Goal: Communication & Community: Answer question/provide support

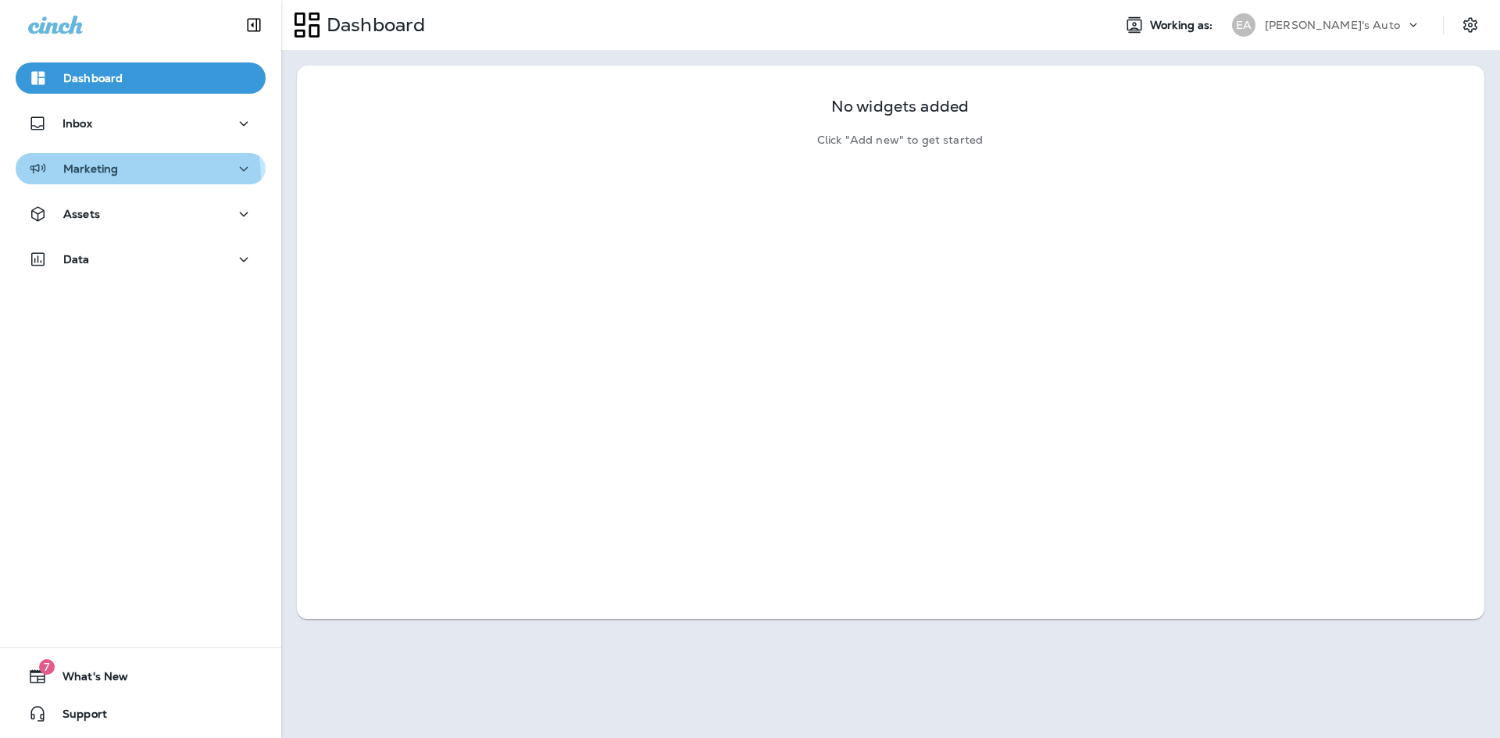
click at [116, 178] on div "Marketing" at bounding box center [73, 169] width 90 height 20
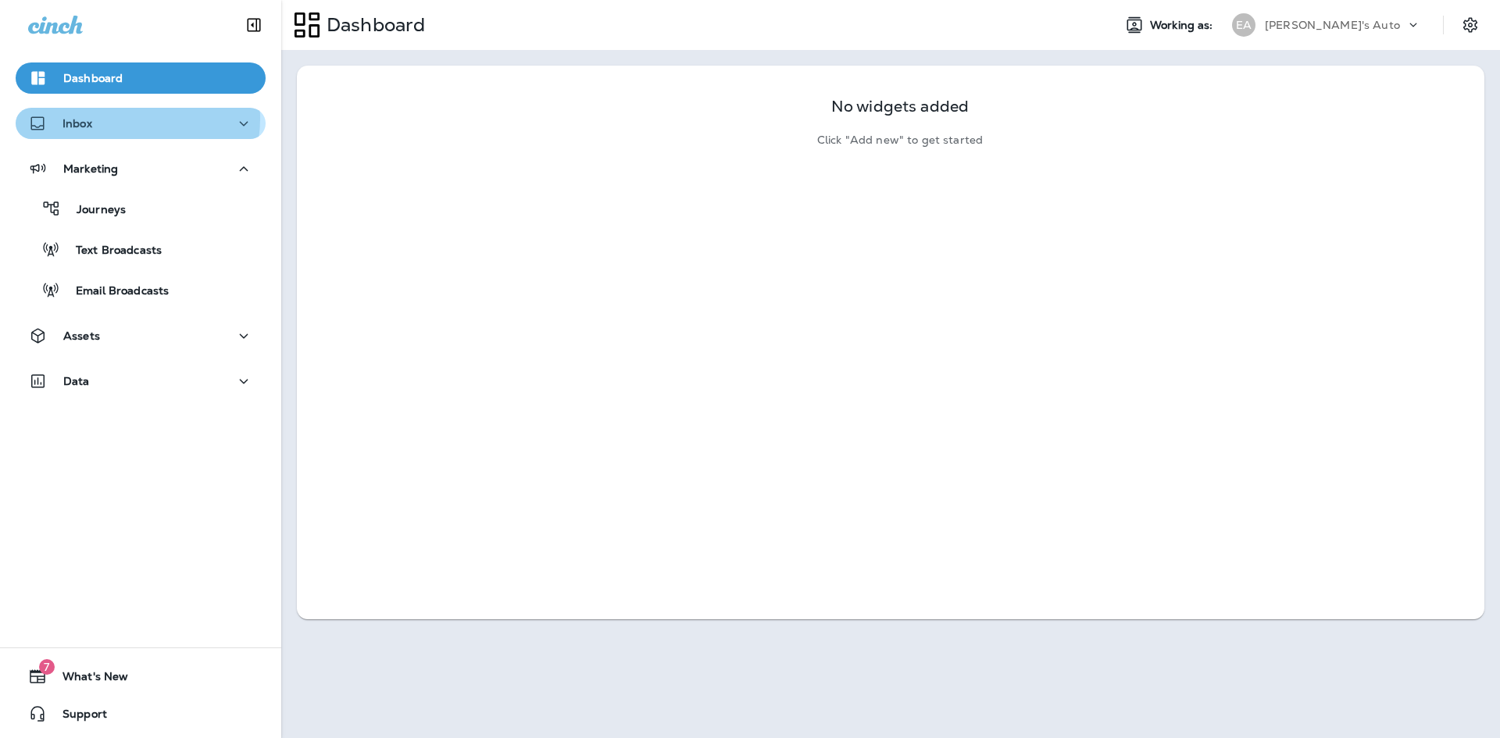
click at [128, 119] on div "Inbox" at bounding box center [140, 124] width 225 height 20
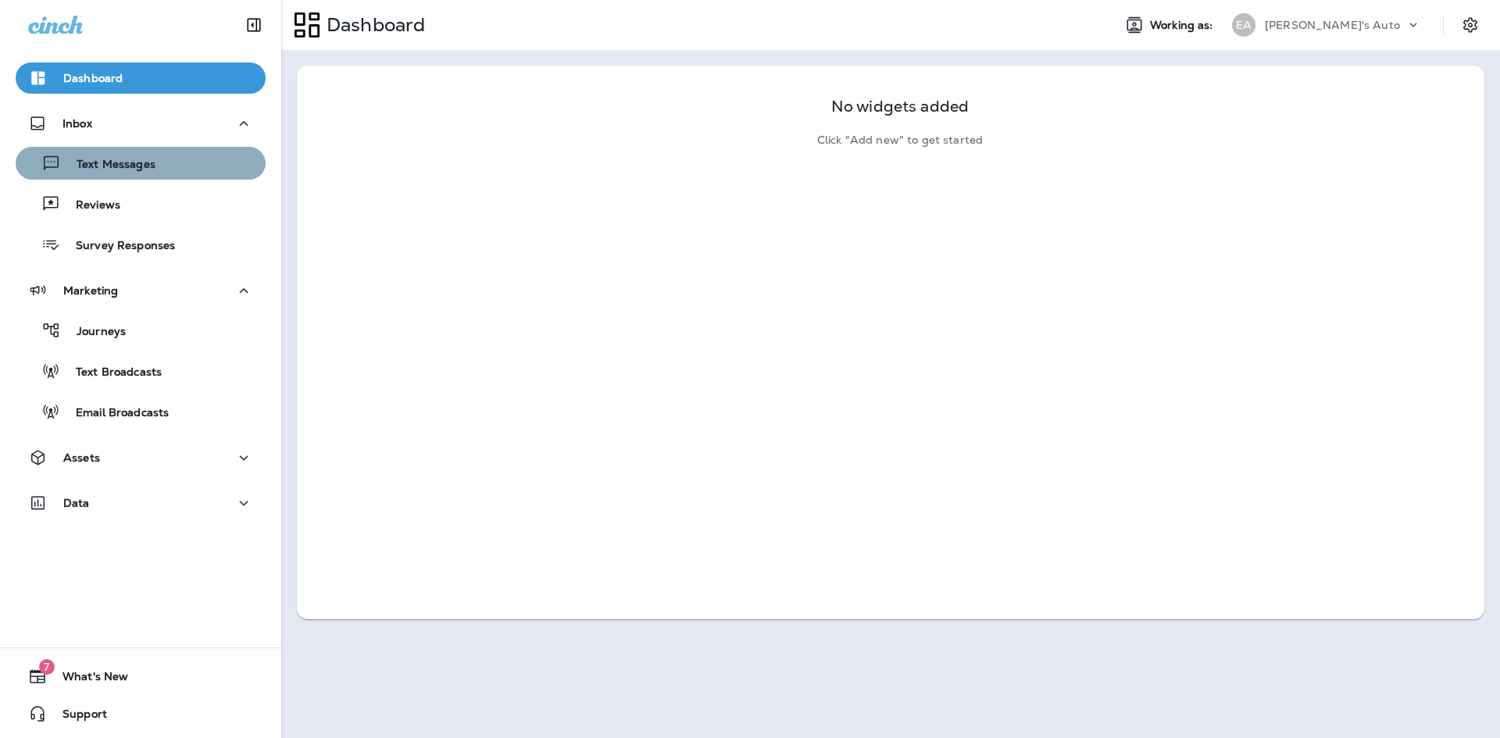
click at [166, 172] on div "Text Messages" at bounding box center [141, 163] width 238 height 23
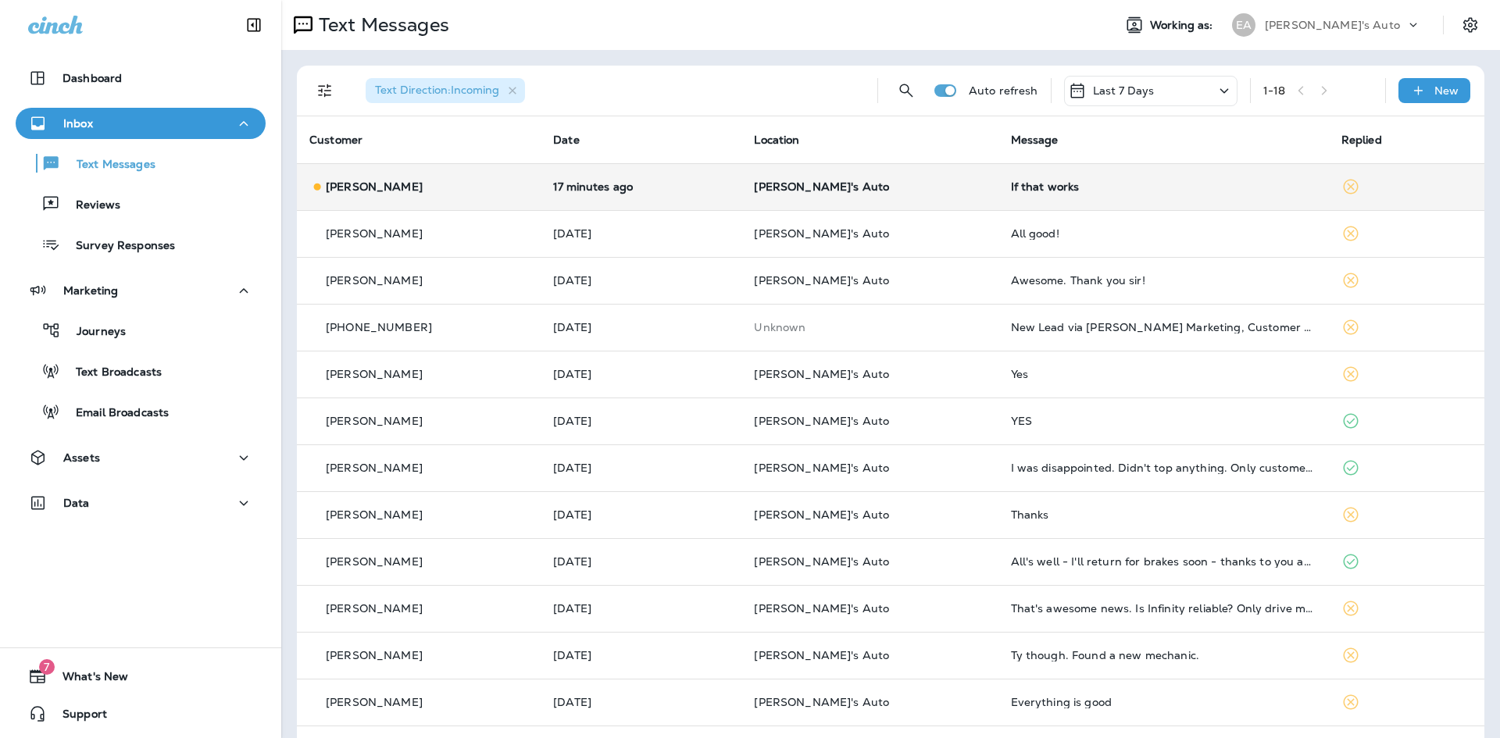
click at [932, 182] on p "[PERSON_NAME]'s Auto" at bounding box center [869, 186] width 231 height 13
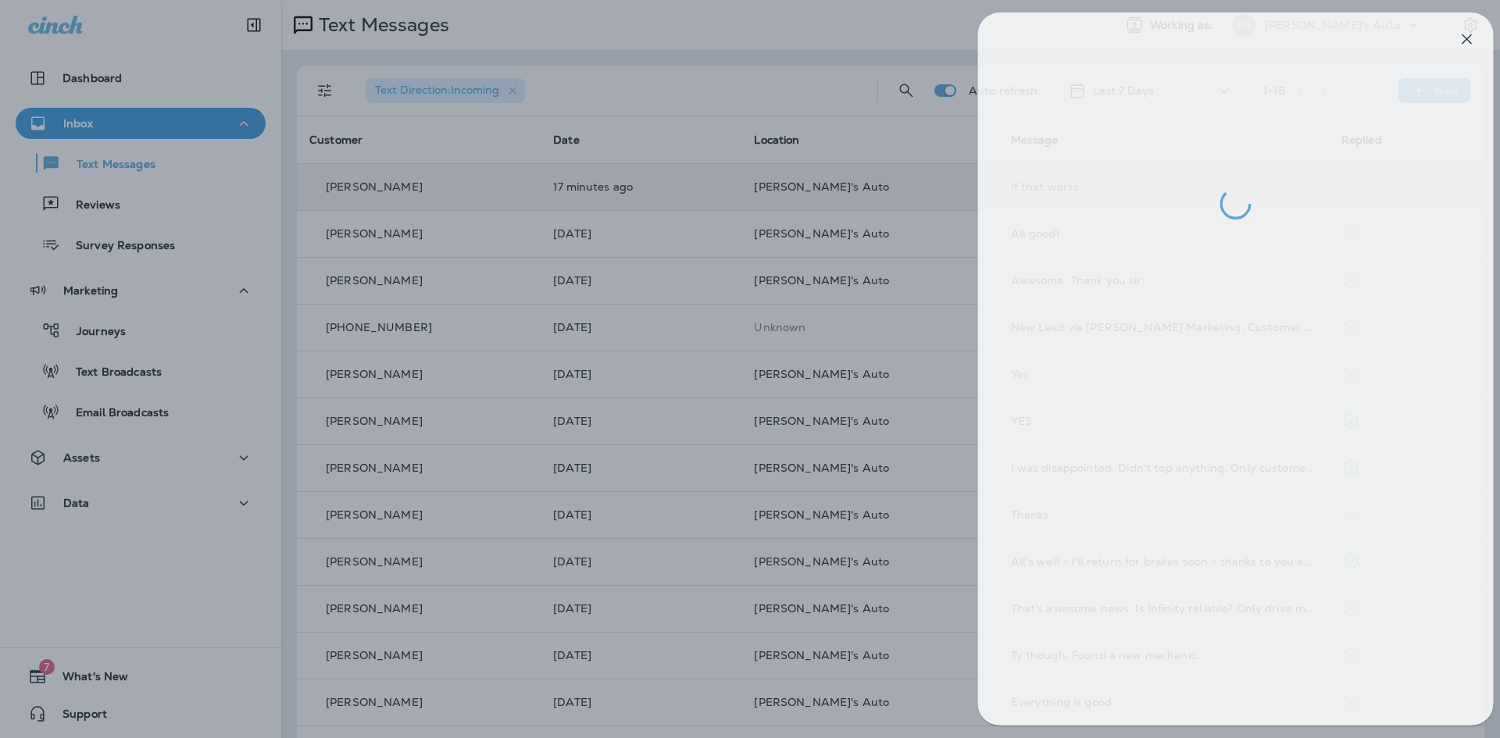
click at [654, 34] on div at bounding box center [764, 369] width 1500 height 738
